Goal: Information Seeking & Learning: Find specific page/section

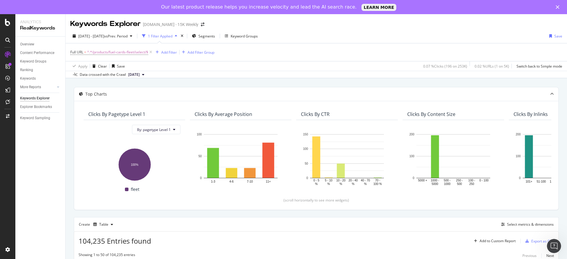
scroll to position [156, 0]
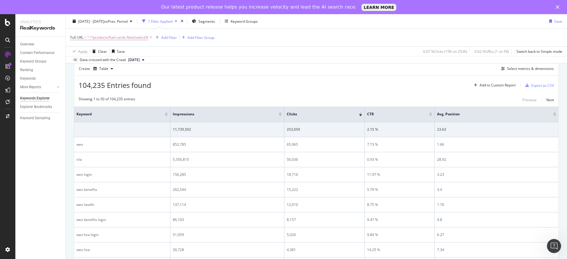
click at [122, 40] on span "^.*/products/fuel-cards-fleet/select/$" at bounding box center [117, 37] width 61 height 8
click at [113, 64] on input "/products/fuel-cards-fleet/select/" at bounding box center [104, 61] width 56 height 9
paste input "business-gas-card/quiktrip-fleetmaster-card/"
type input "/products/fuel-cards-fleet/select/business-gas-card/quiktrip-fleetmaster-card/"
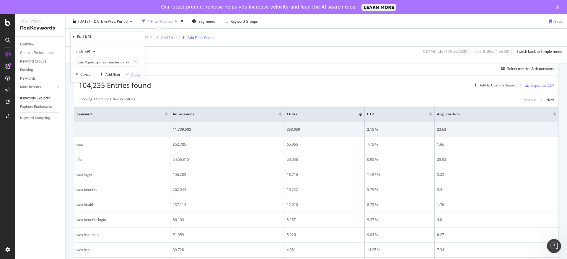
click at [133, 73] on div "Apply" at bounding box center [135, 74] width 9 height 5
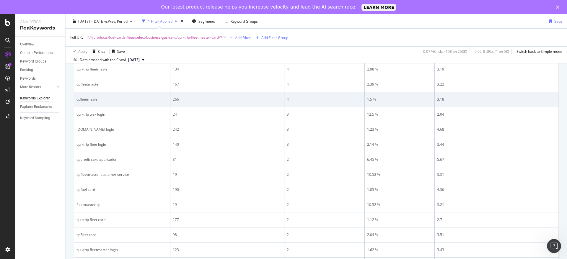
scroll to position [298, 0]
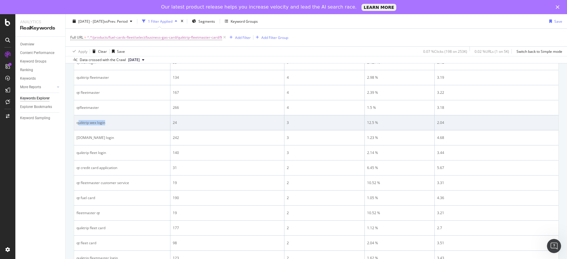
drag, startPoint x: 116, startPoint y: 124, endPoint x: 78, endPoint y: 123, distance: 38.1
click at [78, 123] on div "quiktrip wex login" at bounding box center [122, 122] width 91 height 5
drag, startPoint x: 77, startPoint y: 123, endPoint x: 109, endPoint y: 123, distance: 31.9
click at [109, 123] on div "quiktrip wex login" at bounding box center [122, 122] width 91 height 5
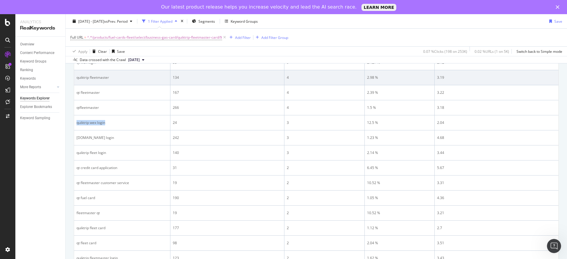
copy div "quiktrip wex login"
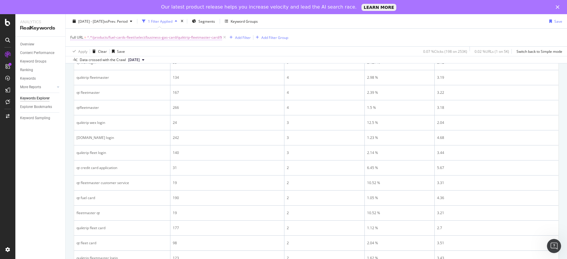
click at [178, 37] on span "^.*/products/fuel-cards-fleet/select/business-gas-card/quiktrip-fleetmaster-car…" at bounding box center [154, 37] width 135 height 8
click at [104, 59] on input "/products/fuel-cards-fleet/select/business-gas-card/quiktrip-fleetmaster-card/" at bounding box center [104, 61] width 56 height 9
paste input "wex-ev-charging-locations"
type input "/products/fuel-cards-fleet/wex-ev-charging-locations"
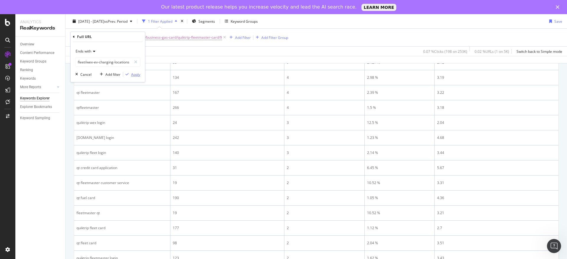
click at [138, 75] on div "Apply" at bounding box center [135, 74] width 9 height 5
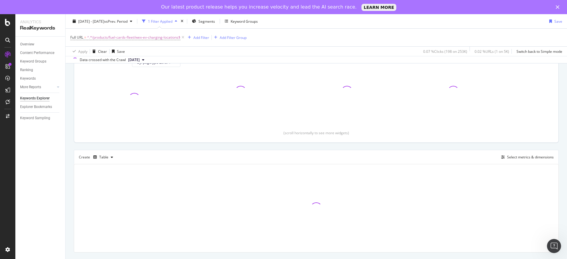
scroll to position [67, 0]
click at [140, 37] on span "^.*/products/fuel-cards-fleet/wex-ev-charging-locations$" at bounding box center [133, 37] width 93 height 8
click at [115, 63] on input "/products/fuel-cards-fleet/wex-ev-charging-locations" at bounding box center [104, 61] width 56 height 9
type input "/products/fuel-cards-fleet/wex-ev-charging-locations/"
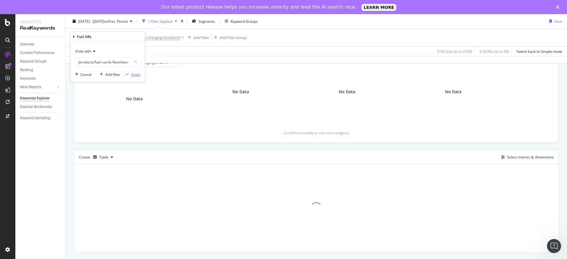
click at [135, 75] on div "Apply" at bounding box center [135, 74] width 9 height 5
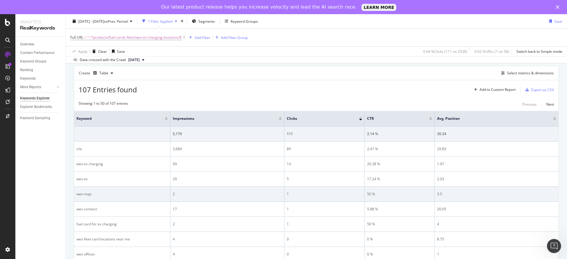
scroll to position [165, 0]
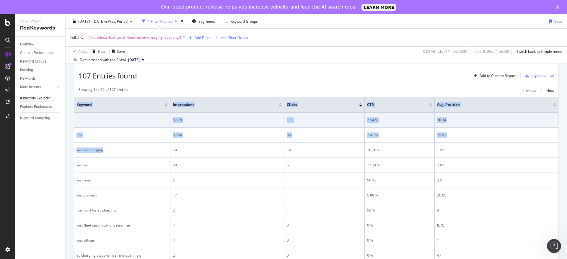
drag, startPoint x: 118, startPoint y: 151, endPoint x: 72, endPoint y: 150, distance: 45.5
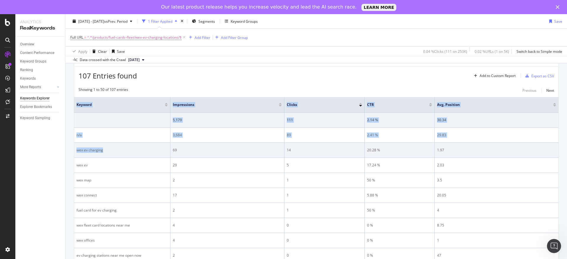
click at [97, 145] on td "wex ev charging" at bounding box center [122, 150] width 96 height 15
drag, startPoint x: 116, startPoint y: 152, endPoint x: 77, endPoint y: 152, distance: 39.6
click at [77, 152] on div "wex ev charging" at bounding box center [122, 150] width 91 height 5
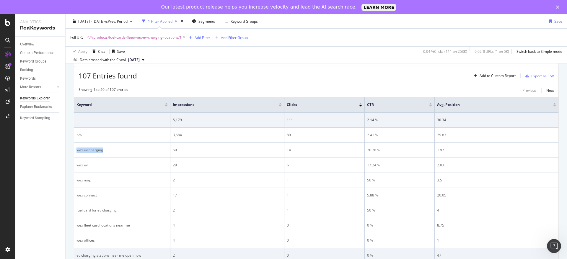
copy div "wex ev charging"
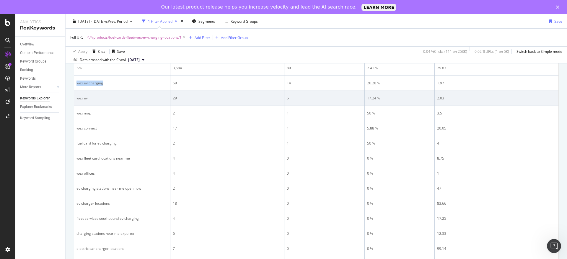
scroll to position [254, 0]
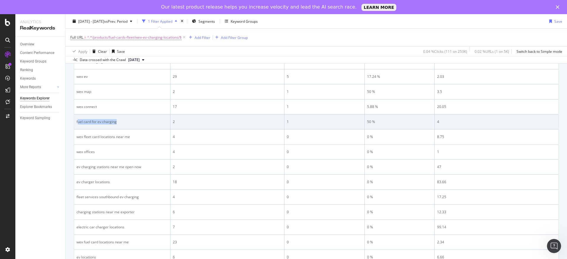
drag, startPoint x: 136, startPoint y: 124, endPoint x: 78, endPoint y: 120, distance: 58.4
click at [78, 120] on div "fuel card for ev charging" at bounding box center [122, 121] width 91 height 5
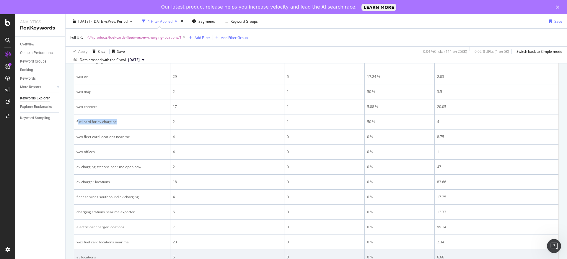
copy div "uel card for ev charging"
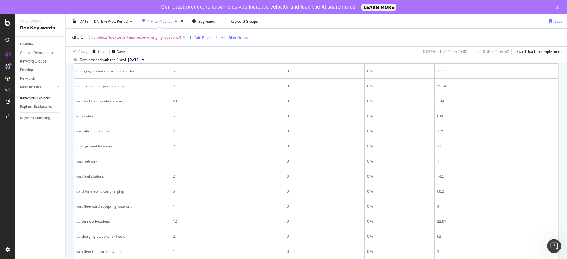
scroll to position [387, 0]
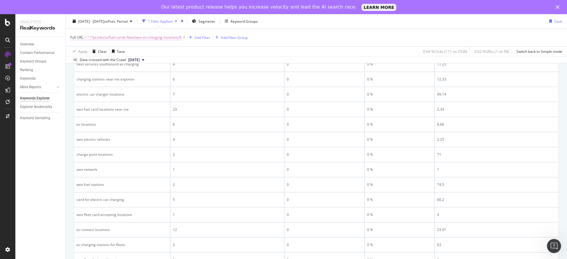
click at [147, 34] on span "^.*/products/fuel-cards-fleet/wex-ev-charging-locations/$" at bounding box center [134, 37] width 95 height 8
click at [121, 60] on input "/products/fuel-cards-fleet/wex-ev-charging-locations/" at bounding box center [104, 61] width 56 height 9
paste input "select/business-gas-card/maverik-fleet-card"
type input "/products/fuel-cards-fleet/select/business-gas-card/maverik-fleet-card/"
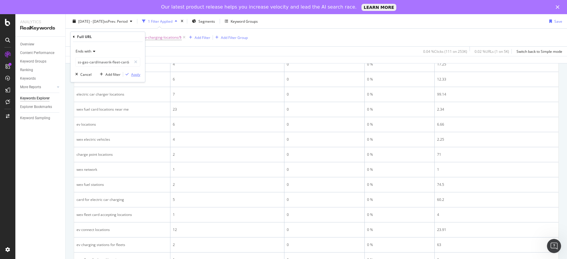
scroll to position [0, 0]
click at [140, 74] on div "Apply" at bounding box center [135, 74] width 9 height 5
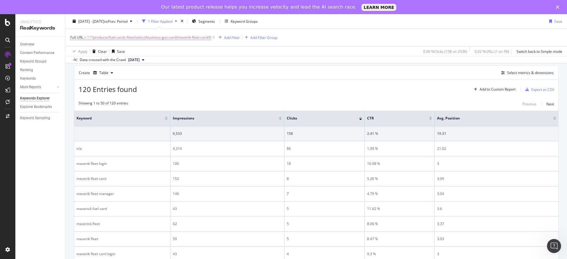
scroll to position [121, 0]
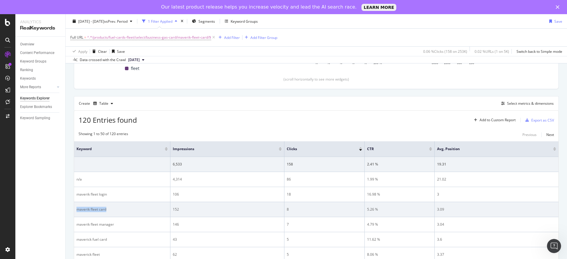
drag, startPoint x: 119, startPoint y: 210, endPoint x: 76, endPoint y: 212, distance: 43.2
click at [76, 212] on td "maverik fleet card" at bounding box center [122, 209] width 96 height 15
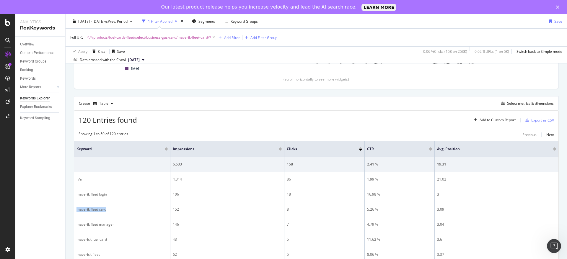
copy div "maverik fleet card"
click at [147, 40] on span "^.*/products/fuel-cards-fleet/select/business-gas-card/maverik-fleet-card/$" at bounding box center [149, 37] width 124 height 8
click at [107, 59] on input "/products/fuel-cards-fleet/select/business-gas-card/maverik-fleet-card/" at bounding box center [104, 61] width 56 height 9
paste input "exxon-mobil-businesspro-card"
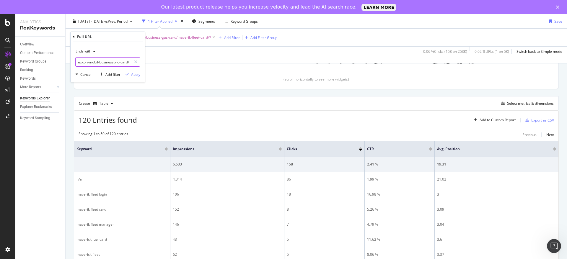
type input "/products/fuel-cards-fleet/select/business-gas-card/exxon-mobil-businesspro-car…"
click at [135, 74] on div "Apply" at bounding box center [135, 74] width 9 height 5
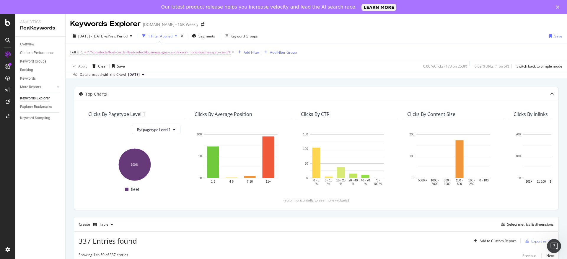
click at [189, 50] on span "^.*/products/fuel-cards-fleet/select/business-gas-card/exxon-mobil-businesspro-…" at bounding box center [159, 52] width 144 height 8
click at [124, 75] on input "/products/fuel-cards-fleet/select/business-gas-card/exxon-mobil-businesspro-car…" at bounding box center [104, 76] width 56 height 9
paste input "fraud-protection"
type input "/products/fuel-cards-fleet/fraud-protection/"
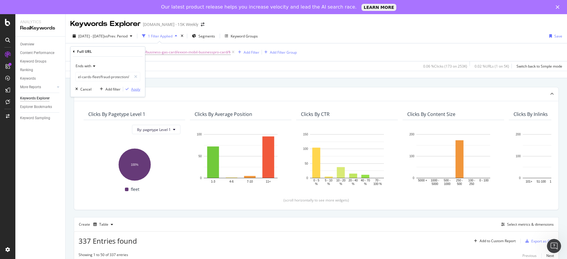
scroll to position [0, 0]
click at [136, 90] on div "Apply" at bounding box center [135, 89] width 9 height 5
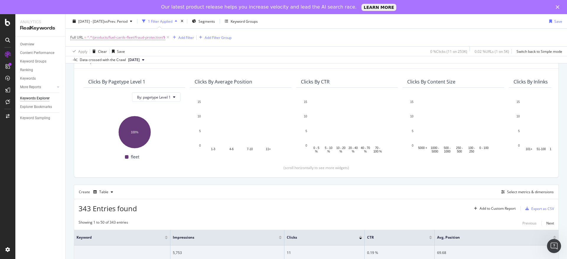
scroll to position [44, 0]
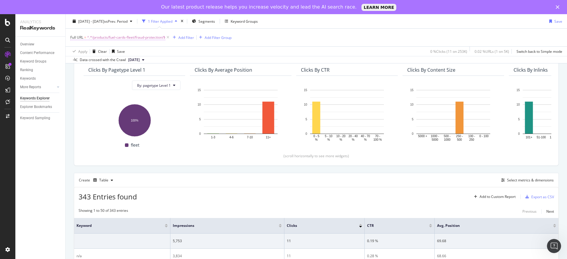
click at [142, 36] on span "^.*/products/fuel-cards-fleet/fraud-protection/$" at bounding box center [126, 37] width 78 height 8
click at [119, 59] on input "/products/fuel-cards-fleet/fraud-protection/" at bounding box center [104, 61] width 56 height 9
paste input "select/business-gas-card/wawa-fleet-card"
type input "/products/fuel-cards-fleet/select/business-gas-card/wawa-fleet-card/"
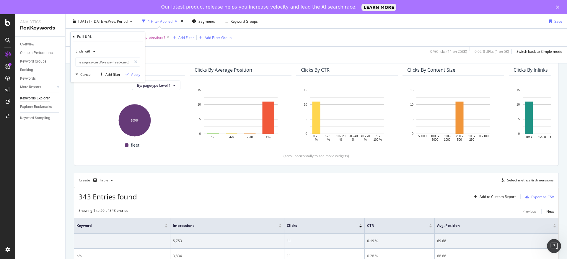
click at [135, 79] on div "Ends with /products/fuel-cards-fleet/select/business-gas-card/wawa-fleet-card/ …" at bounding box center [108, 62] width 74 height 40
click at [135, 76] on div "Apply" at bounding box center [135, 74] width 9 height 5
